Goal: Transaction & Acquisition: Purchase product/service

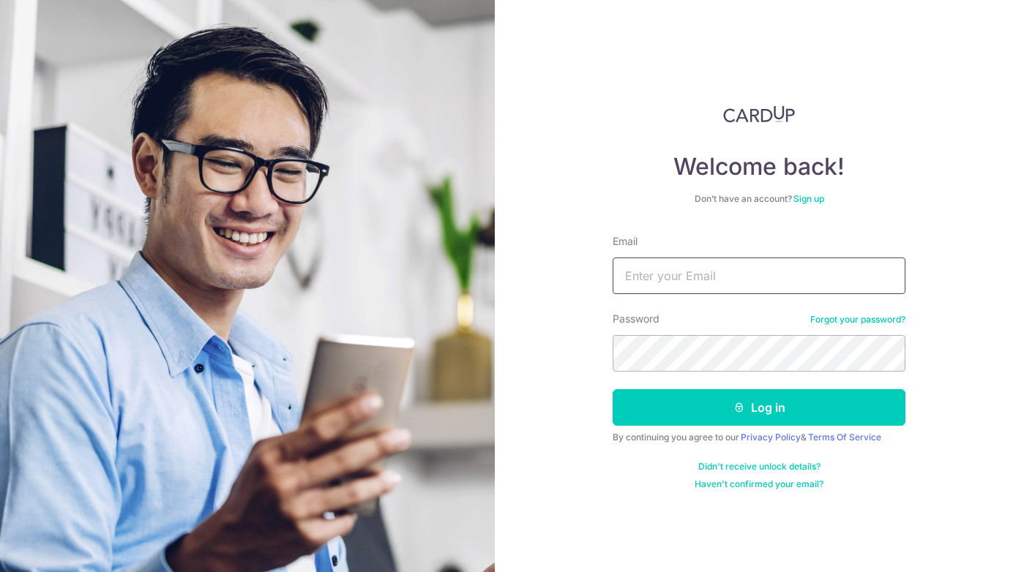
type input "[PERSON_NAME][EMAIL_ADDRESS][PERSON_NAME][DOMAIN_NAME]"
click at [759, 408] on button "Log in" at bounding box center [758, 407] width 293 height 37
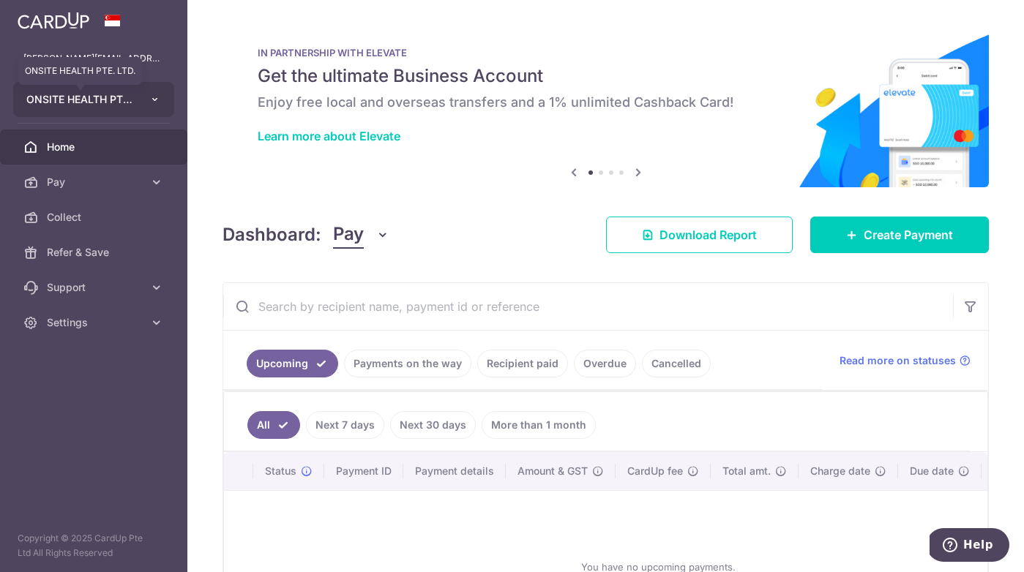
click at [127, 97] on span "ONSITE HEALTH PTE. LTD." at bounding box center [80, 99] width 108 height 15
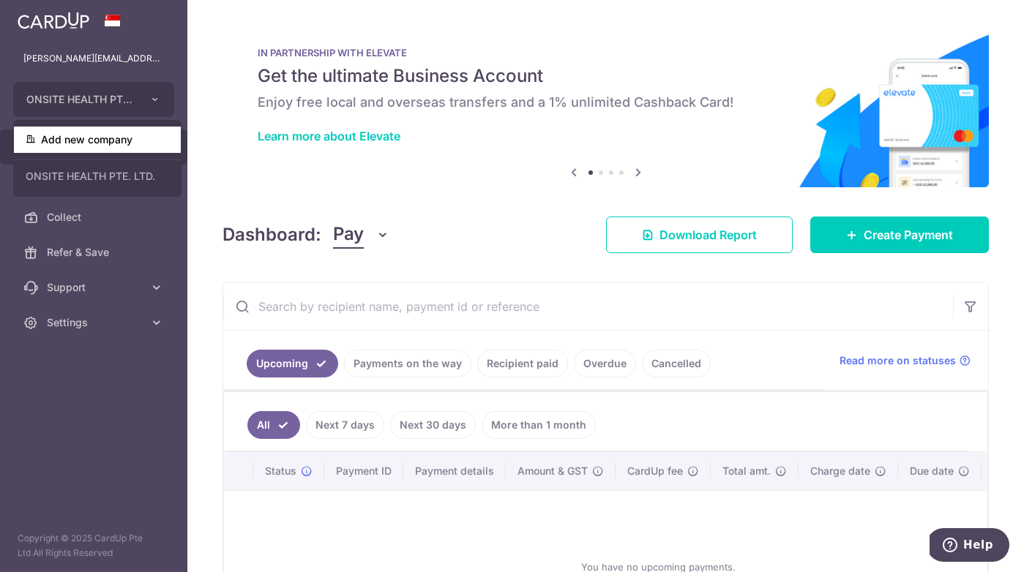
click at [94, 141] on link "Add new company" at bounding box center [97, 140] width 167 height 26
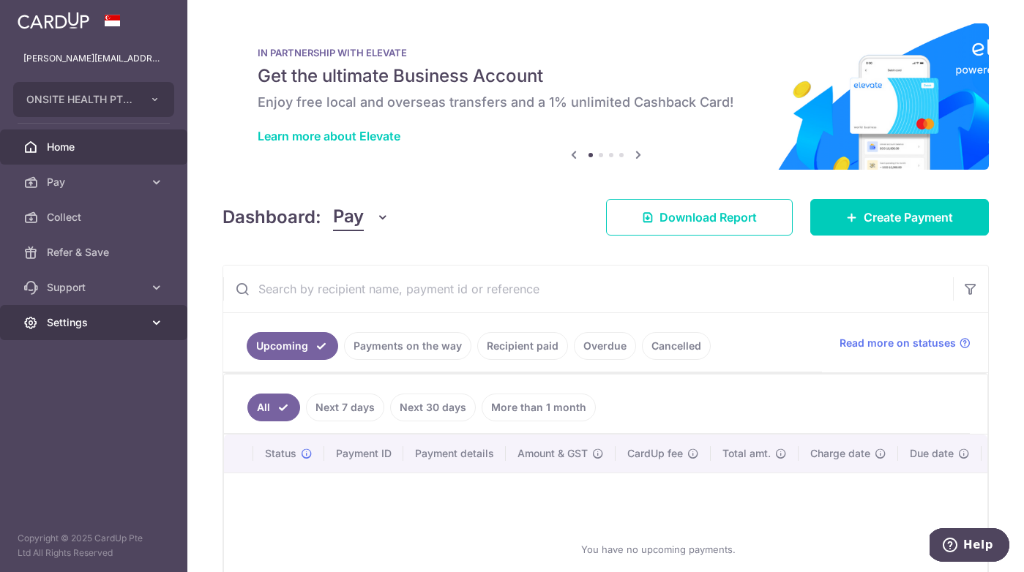
click at [138, 320] on span "Settings" at bounding box center [95, 322] width 97 height 15
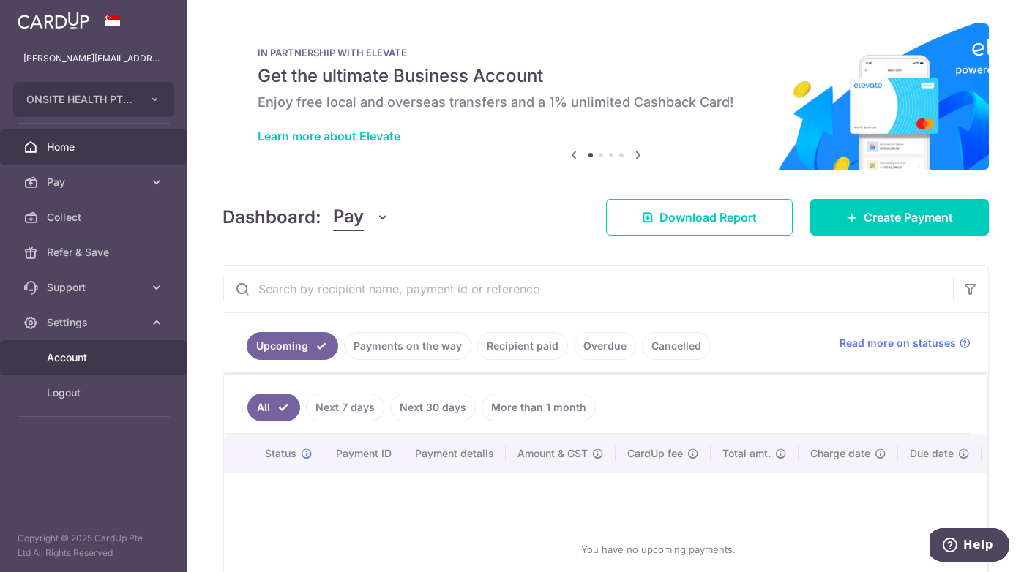
click at [119, 353] on span "Account" at bounding box center [95, 358] width 97 height 15
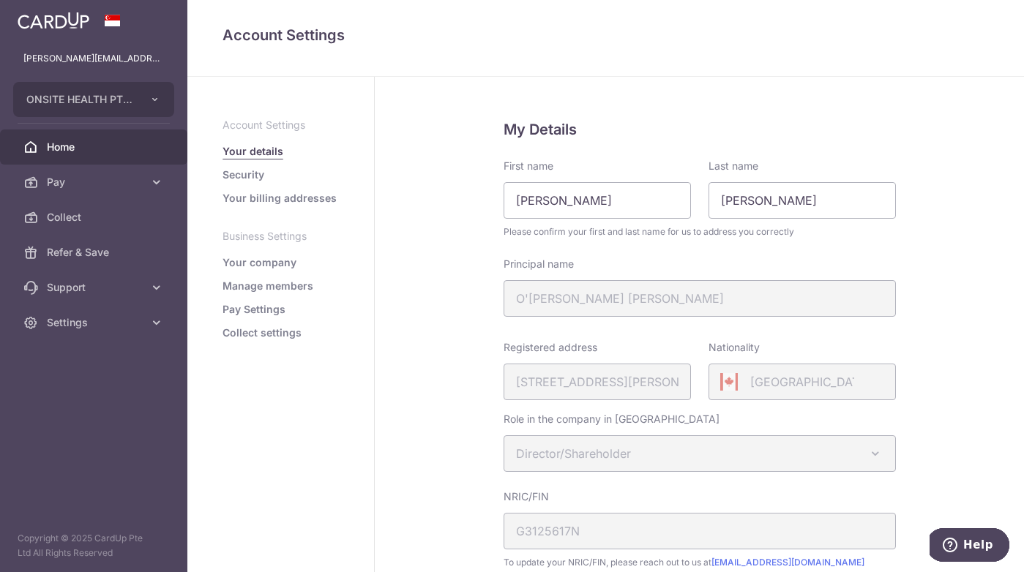
click at [50, 142] on span "Home" at bounding box center [95, 147] width 97 height 15
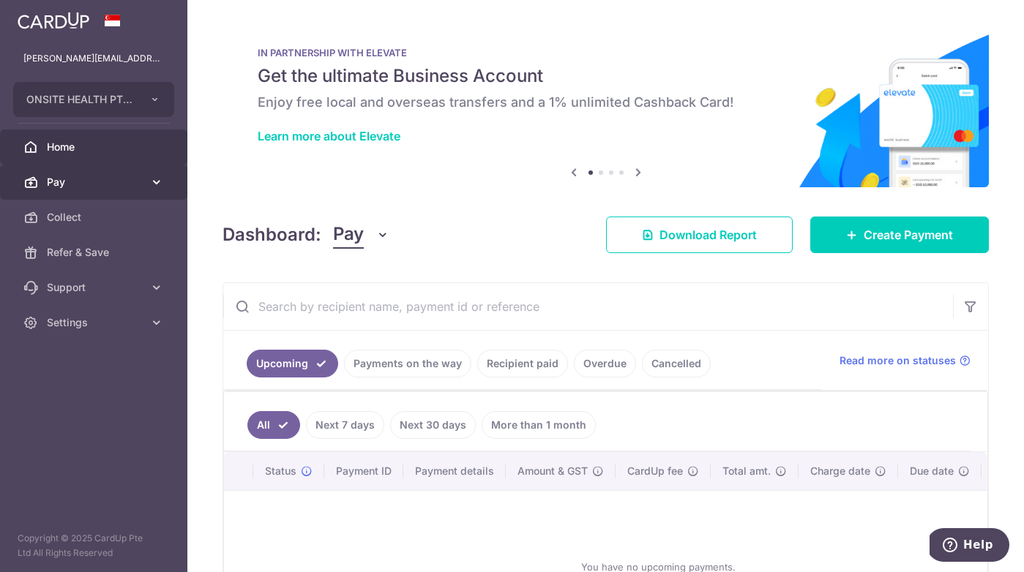
click at [85, 186] on body "carolyn.omeara@onsitehealth.sg ONSITE HEALTH PTE. LTD. Add new company ONSITE H…" at bounding box center [512, 286] width 1024 height 572
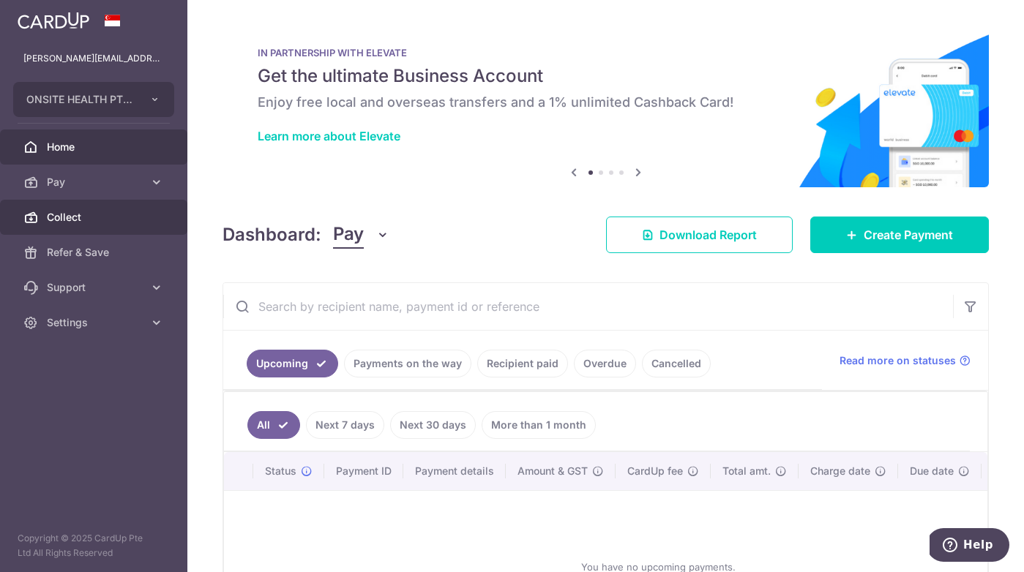
click at [62, 220] on span "Collect" at bounding box center [95, 217] width 97 height 15
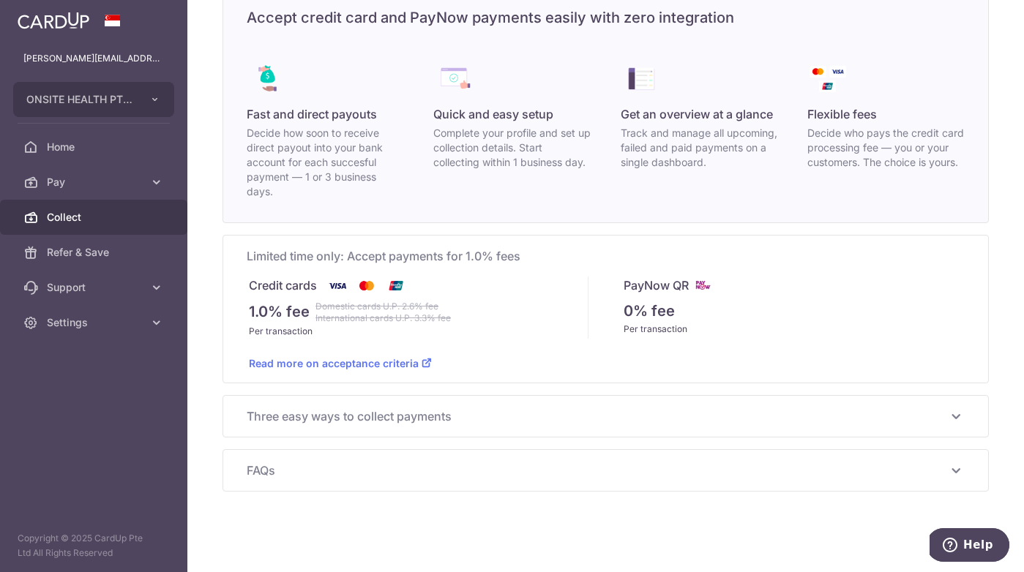
scroll to position [84, 0]
click at [455, 415] on span "Three easy ways to collect payments" at bounding box center [597, 417] width 700 height 18
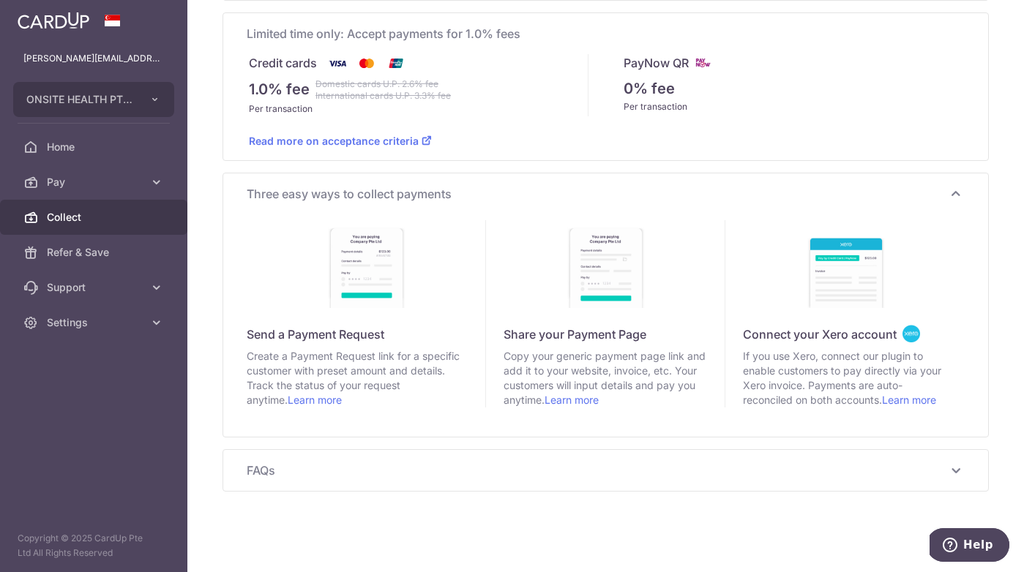
scroll to position [307, 0]
click at [469, 470] on span "FAQs" at bounding box center [597, 471] width 700 height 18
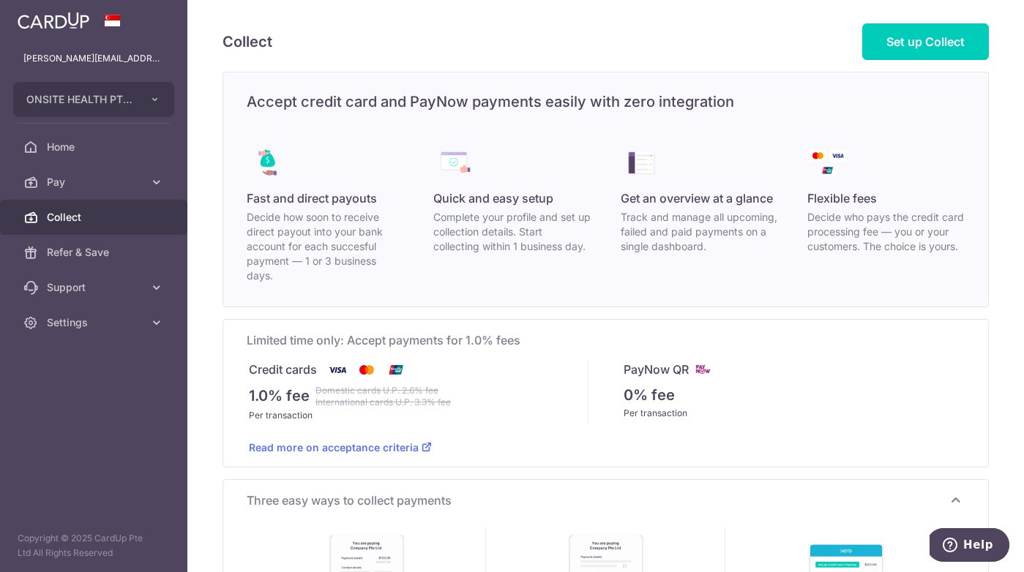
scroll to position [0, 0]
click at [407, 446] on link "Read more on acceptance criteria" at bounding box center [340, 447] width 183 height 12
click at [54, 184] on span "Pay" at bounding box center [95, 182] width 97 height 15
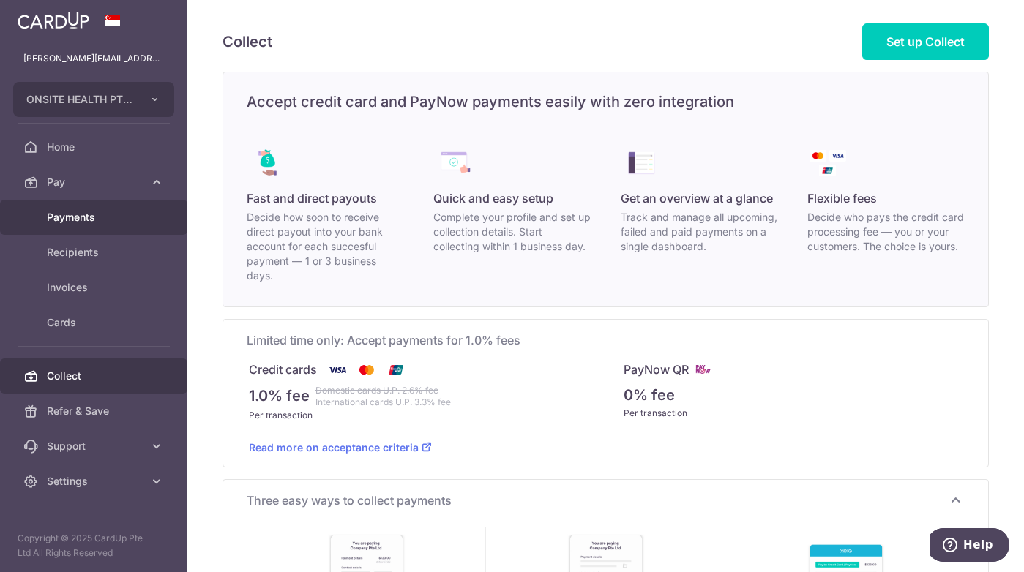
click at [75, 217] on span "Payments" at bounding box center [95, 217] width 97 height 15
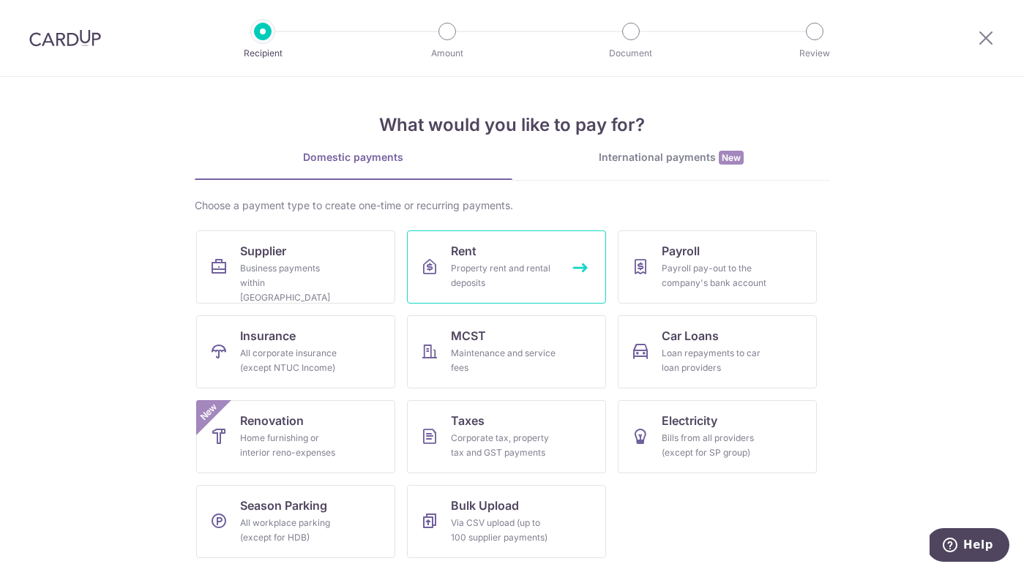
click at [493, 277] on div "Property rent and rental deposits" at bounding box center [503, 275] width 105 height 29
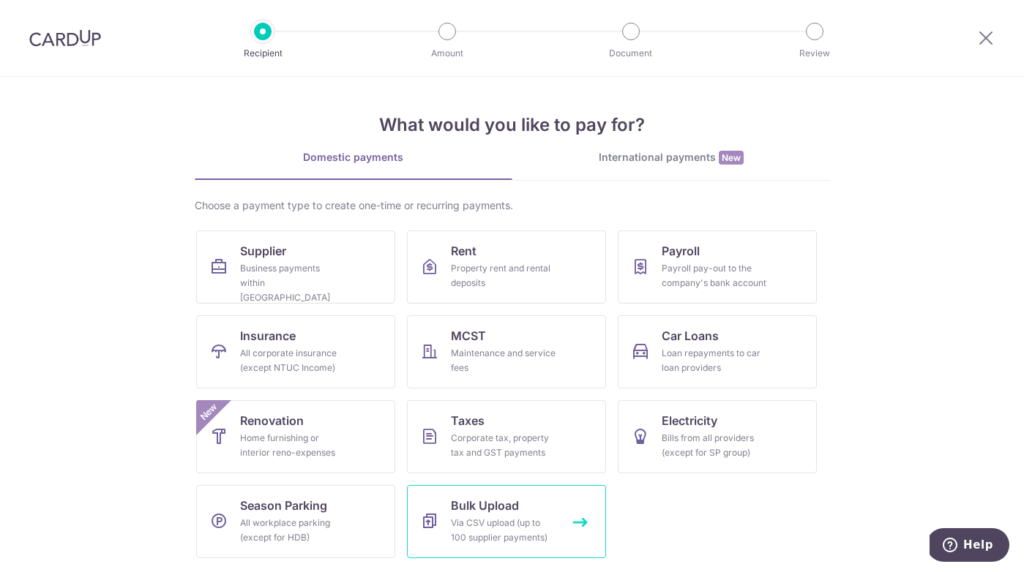
click at [491, 509] on span "Bulk Upload" at bounding box center [485, 506] width 68 height 18
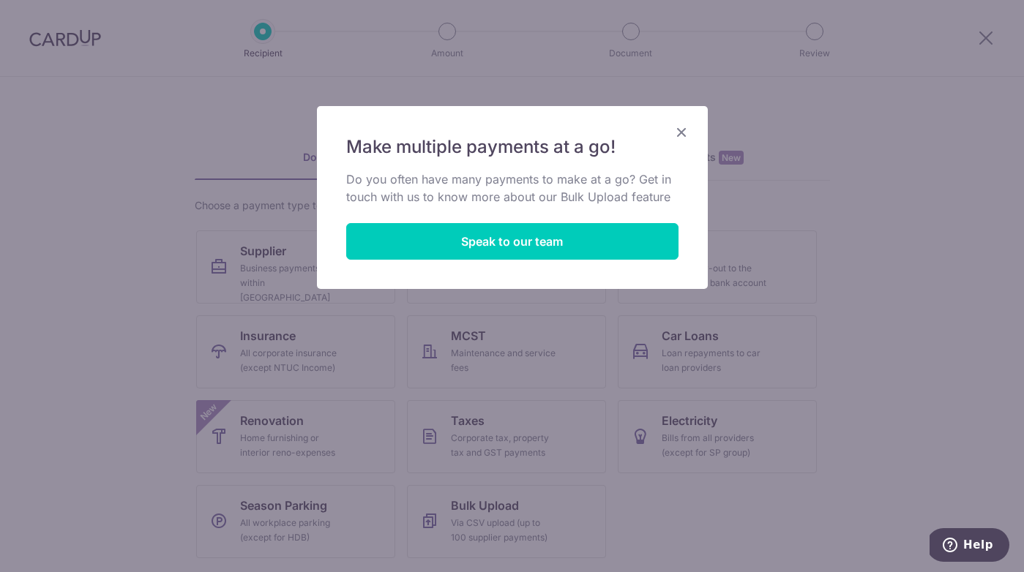
click at [681, 132] on icon "Close" at bounding box center [681, 132] width 18 height 18
